Goal: Information Seeking & Learning: Learn about a topic

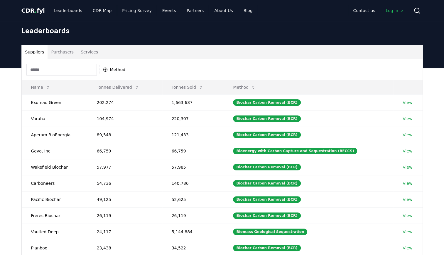
drag, startPoint x: 145, startPoint y: 100, endPoint x: 202, endPoint y: 76, distance: 62.2
click at [182, 76] on div "Method" at bounding box center [222, 69] width 401 height 21
click at [182, 82] on button "Tonnes Sold" at bounding box center [187, 87] width 41 height 12
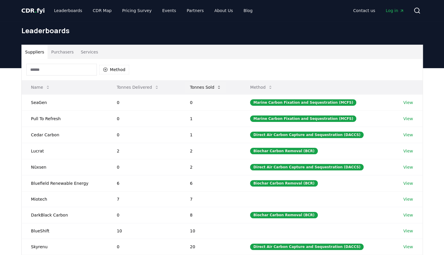
click at [182, 82] on button "Tonnes Sold" at bounding box center [205, 87] width 41 height 12
